Goal: Check status: Check status

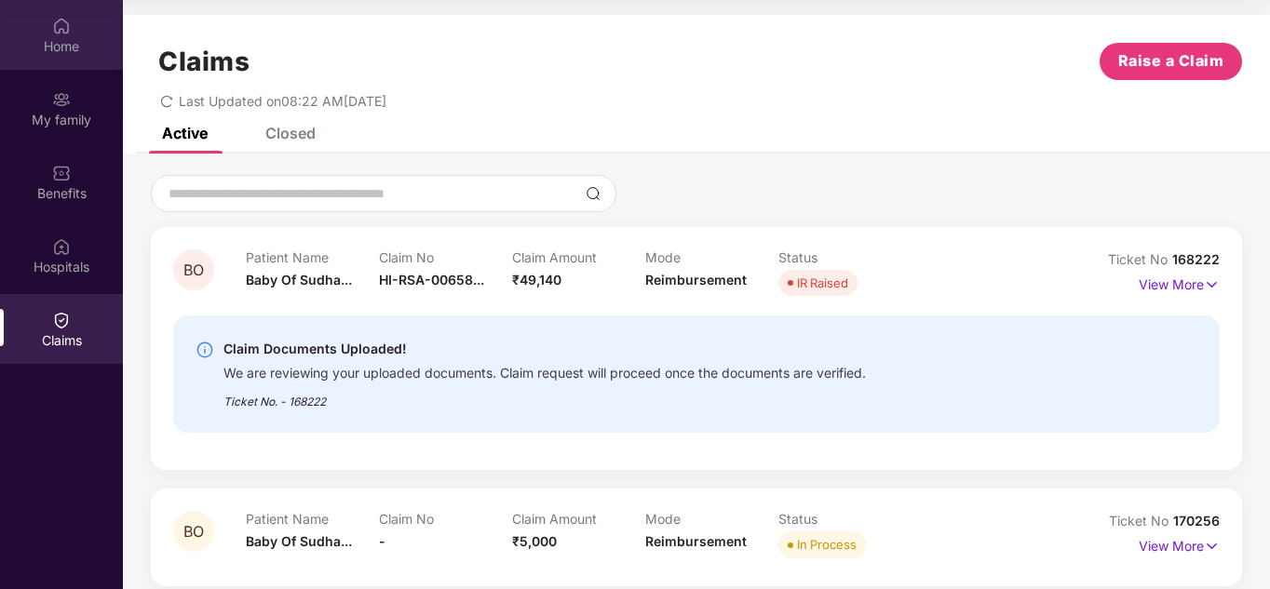
scroll to position [186, 0]
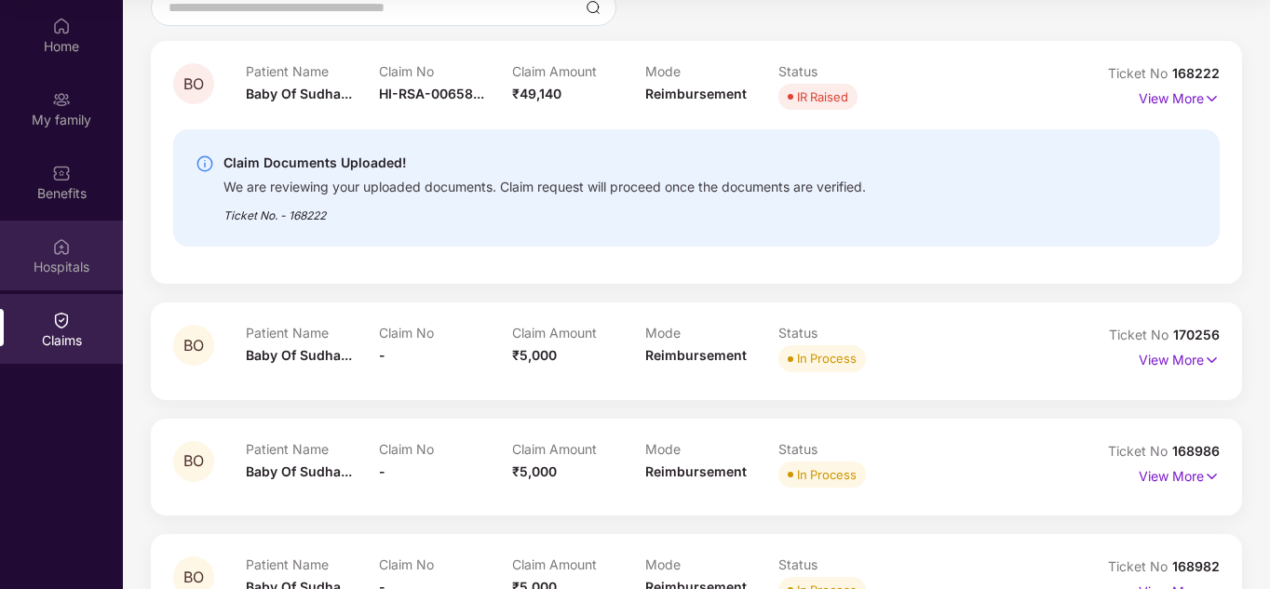
click at [65, 259] on div "Hospitals" at bounding box center [61, 267] width 123 height 19
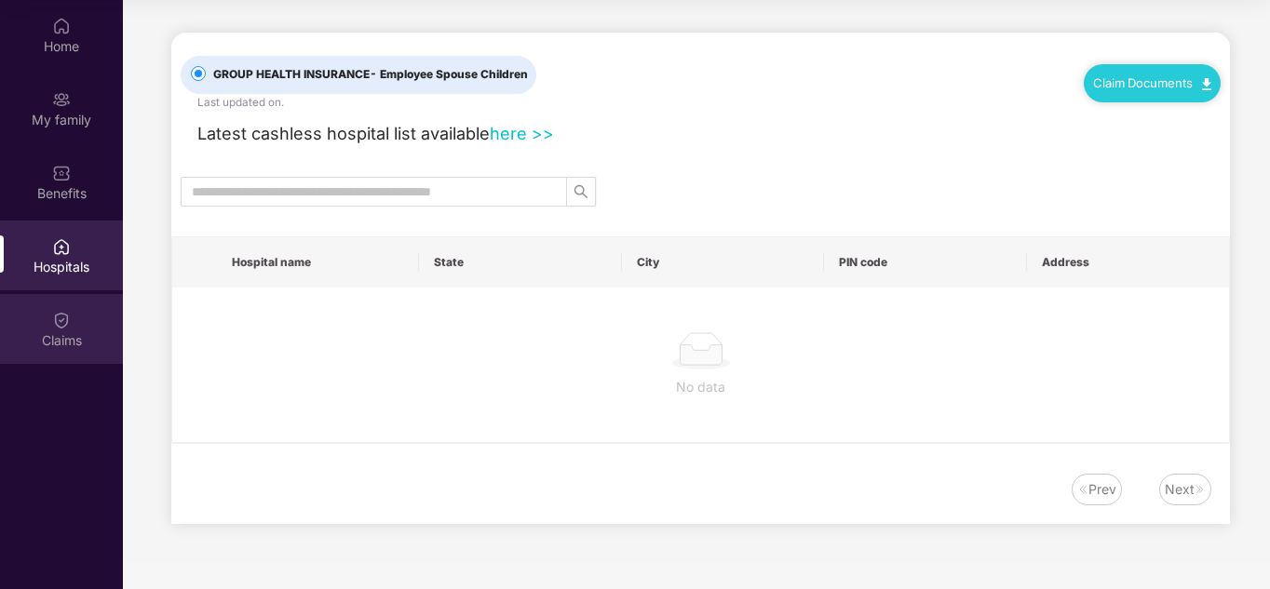
click at [62, 338] on div "Claims" at bounding box center [61, 341] width 123 height 19
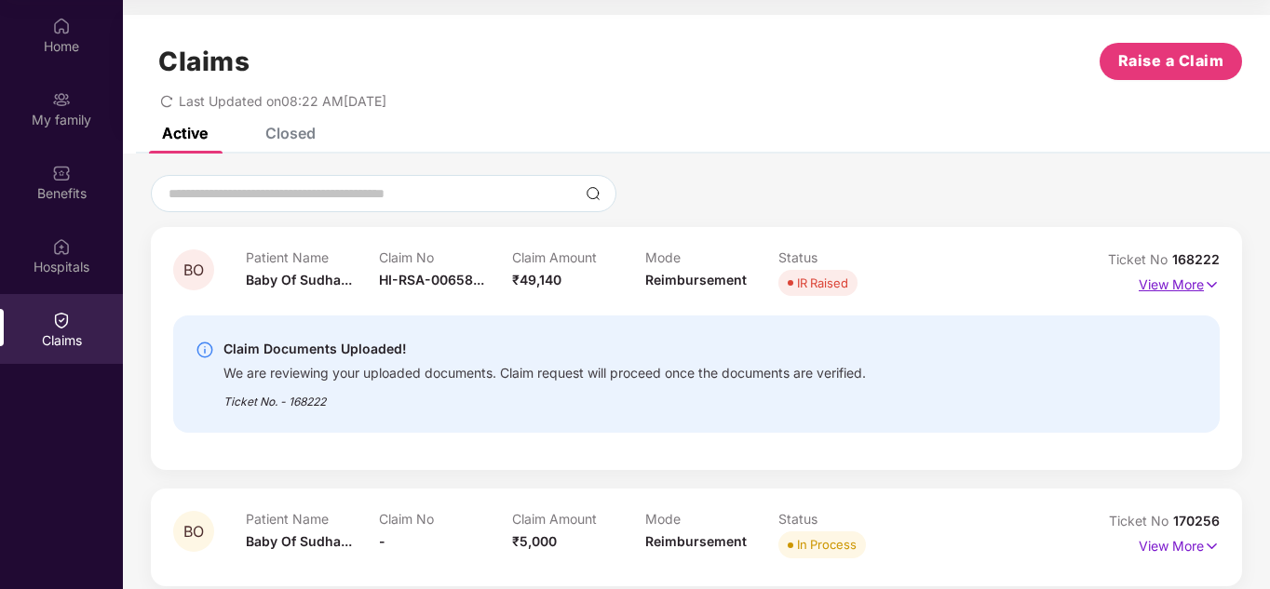
click at [1204, 283] on img at bounding box center [1212, 285] width 16 height 20
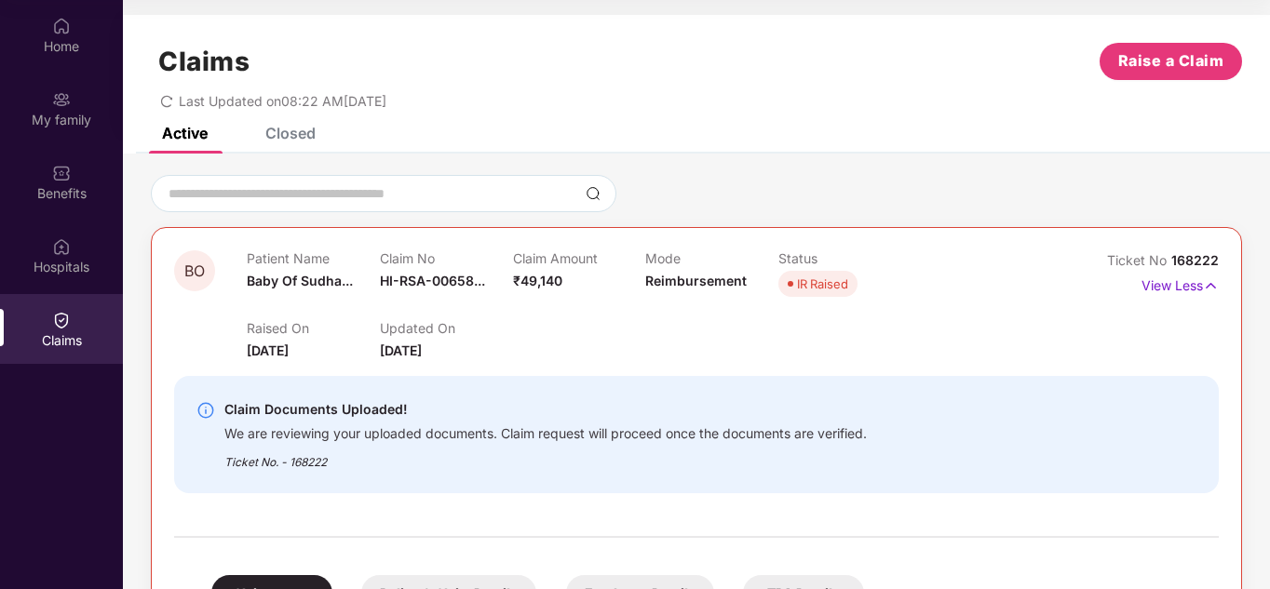
click at [191, 270] on span "BO" at bounding box center [194, 272] width 20 height 16
click at [209, 401] on div at bounding box center [205, 409] width 19 height 20
click at [205, 406] on img at bounding box center [205, 410] width 19 height 19
click at [669, 385] on div "Claim Documents Uploaded! We are reviewing your uploaded documents. Claim reque…" at bounding box center [696, 434] width 1045 height 117
click at [207, 413] on img at bounding box center [205, 410] width 19 height 19
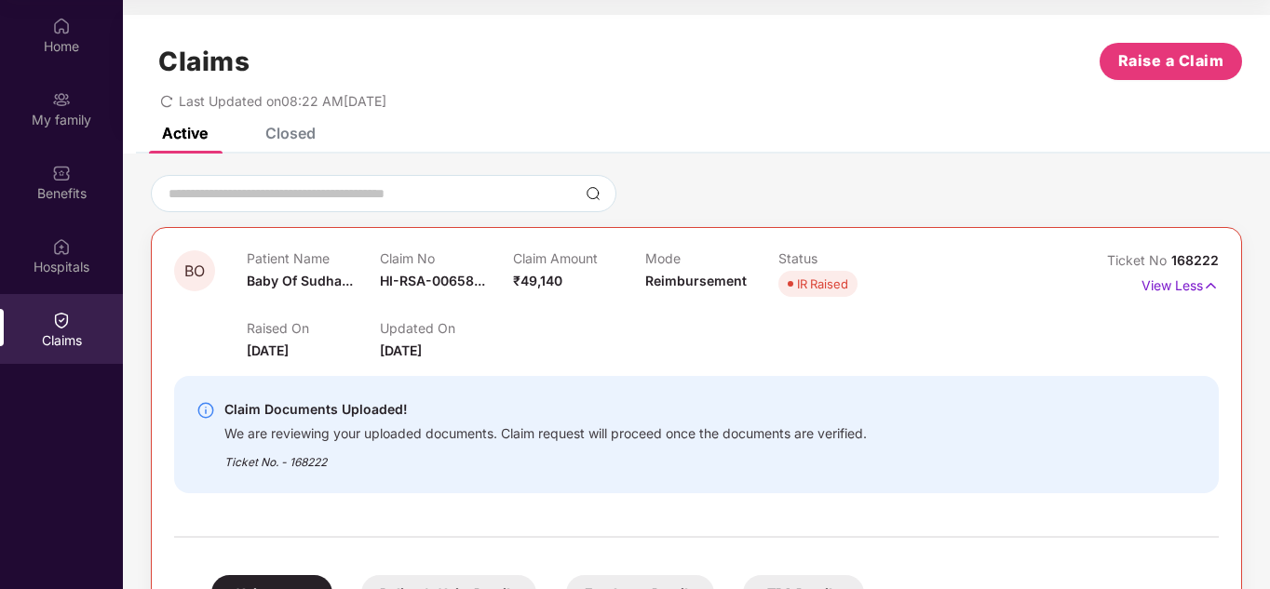
click at [207, 413] on img at bounding box center [205, 410] width 19 height 19
click at [1209, 287] on img at bounding box center [1211, 286] width 16 height 20
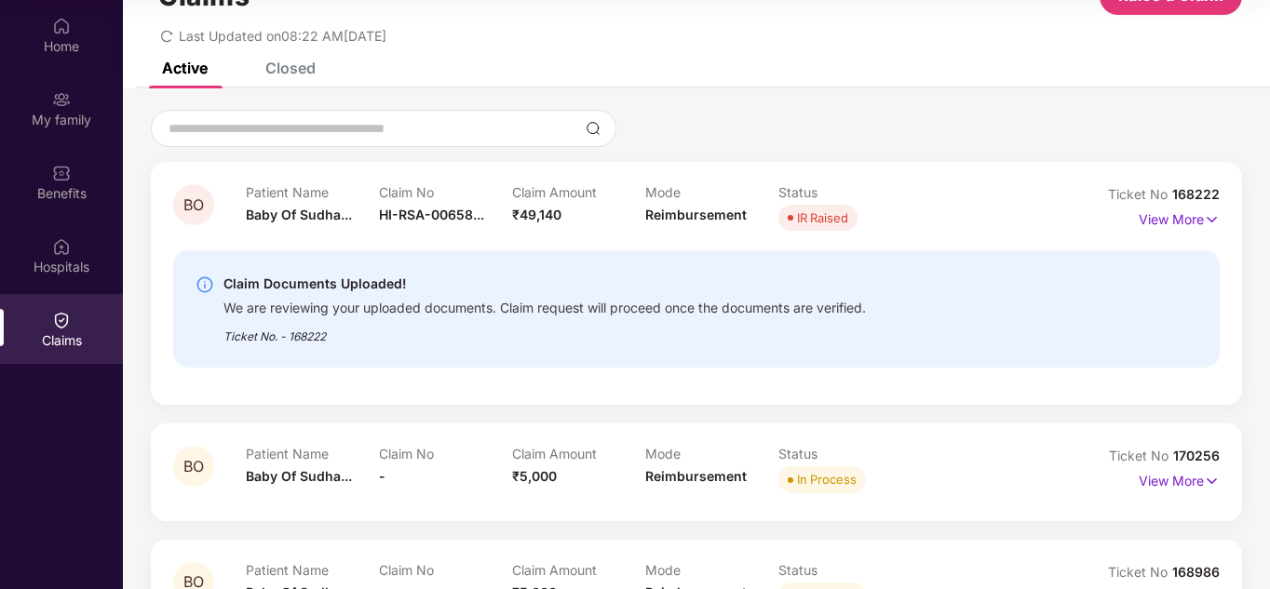
scroll to position [93, 0]
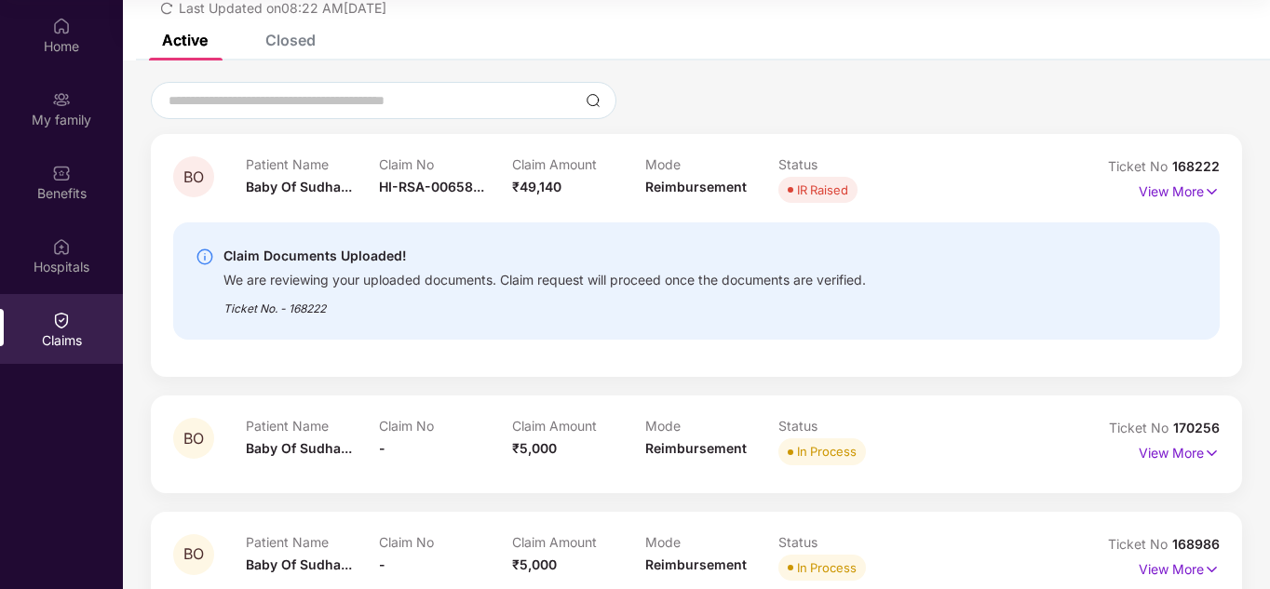
click at [168, 13] on icon "redo" at bounding box center [166, 8] width 11 height 12
